Goal: Task Accomplishment & Management: Complete application form

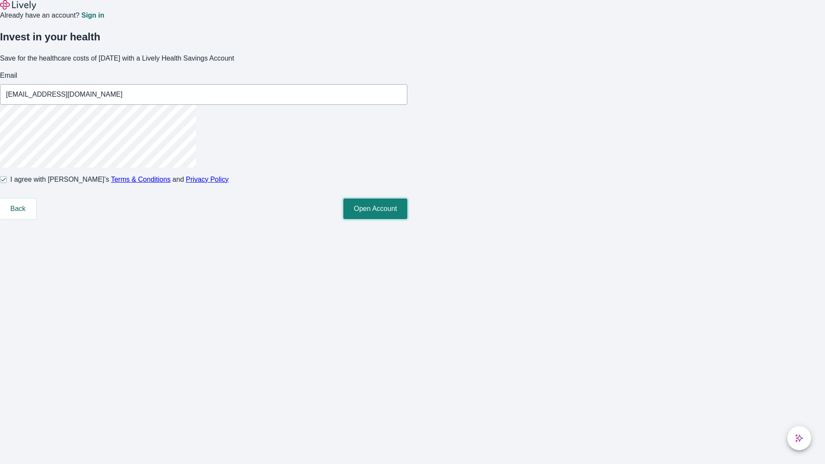
click at [407, 219] on button "Open Account" at bounding box center [375, 208] width 64 height 21
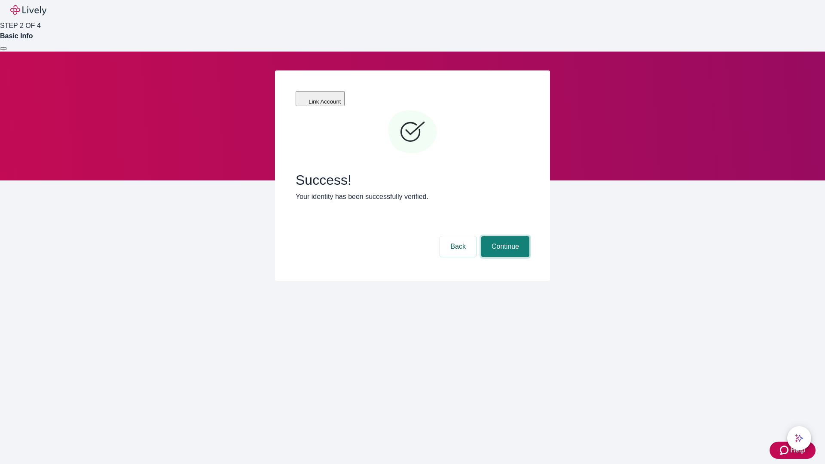
click at [504, 236] on button "Continue" at bounding box center [505, 246] width 48 height 21
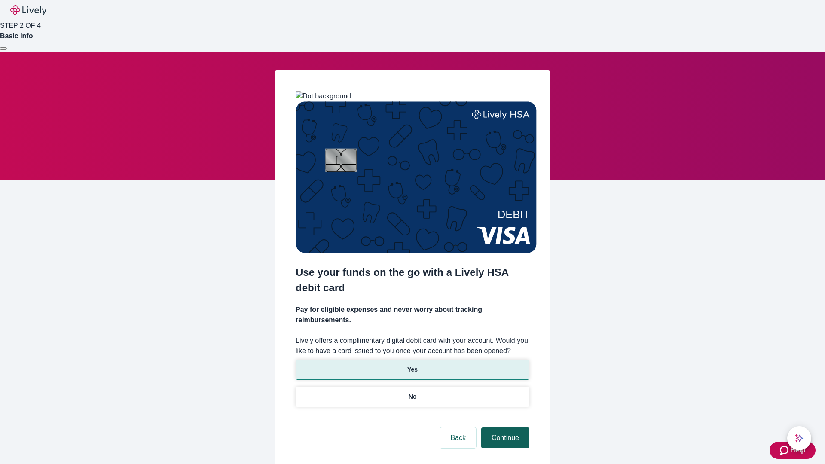
click at [412, 365] on p "Yes" at bounding box center [412, 369] width 10 height 9
click at [504, 427] on button "Continue" at bounding box center [505, 437] width 48 height 21
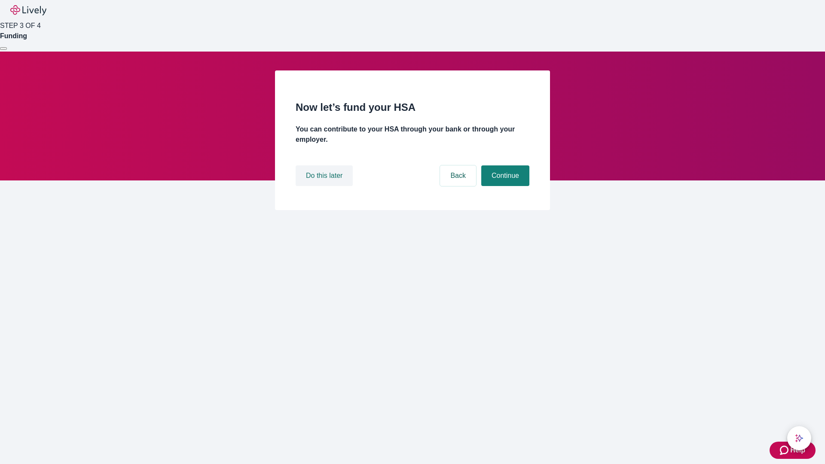
click at [325, 186] on button "Do this later" at bounding box center [323, 175] width 57 height 21
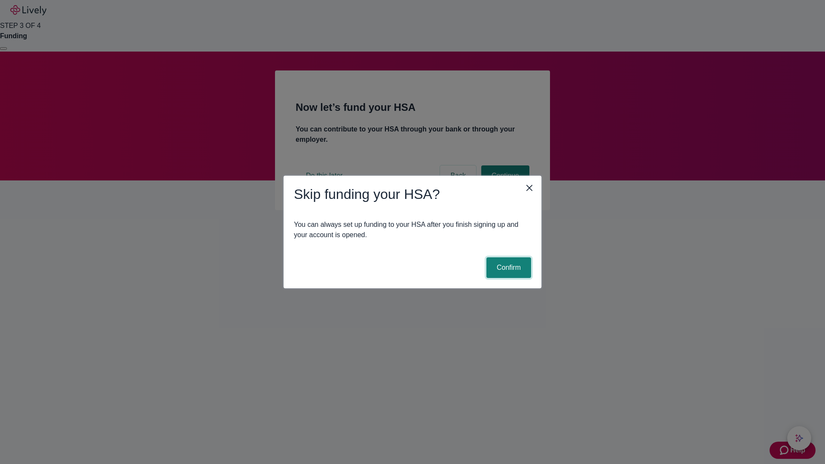
click at [507, 268] on button "Confirm" at bounding box center [508, 267] width 45 height 21
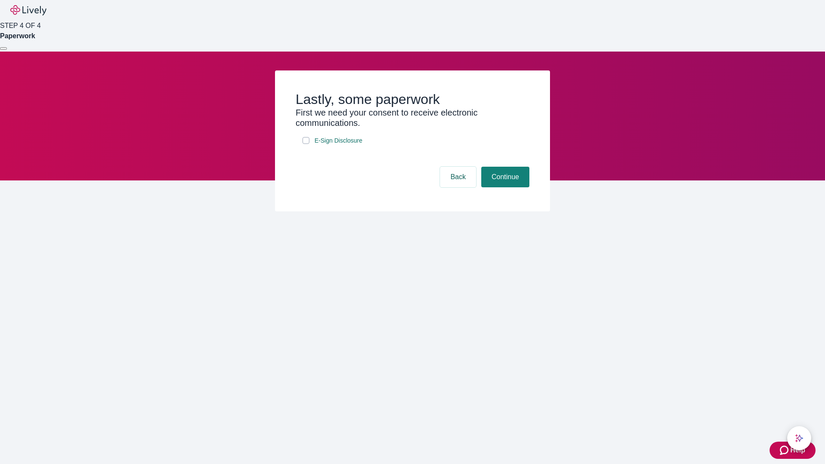
click at [306, 144] on input "E-Sign Disclosure" at bounding box center [305, 140] width 7 height 7
checkbox input "true"
click at [504, 187] on button "Continue" at bounding box center [505, 177] width 48 height 21
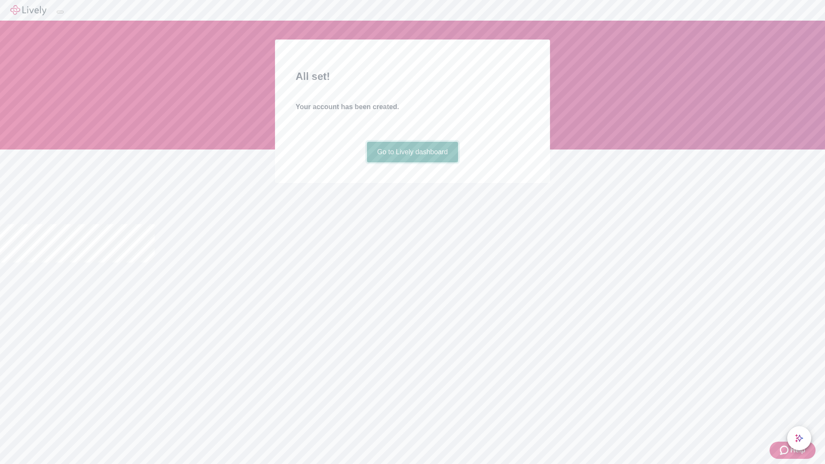
click at [412, 162] on link "Go to Lively dashboard" at bounding box center [412, 152] width 91 height 21
